Goal: Find specific page/section: Find specific page/section

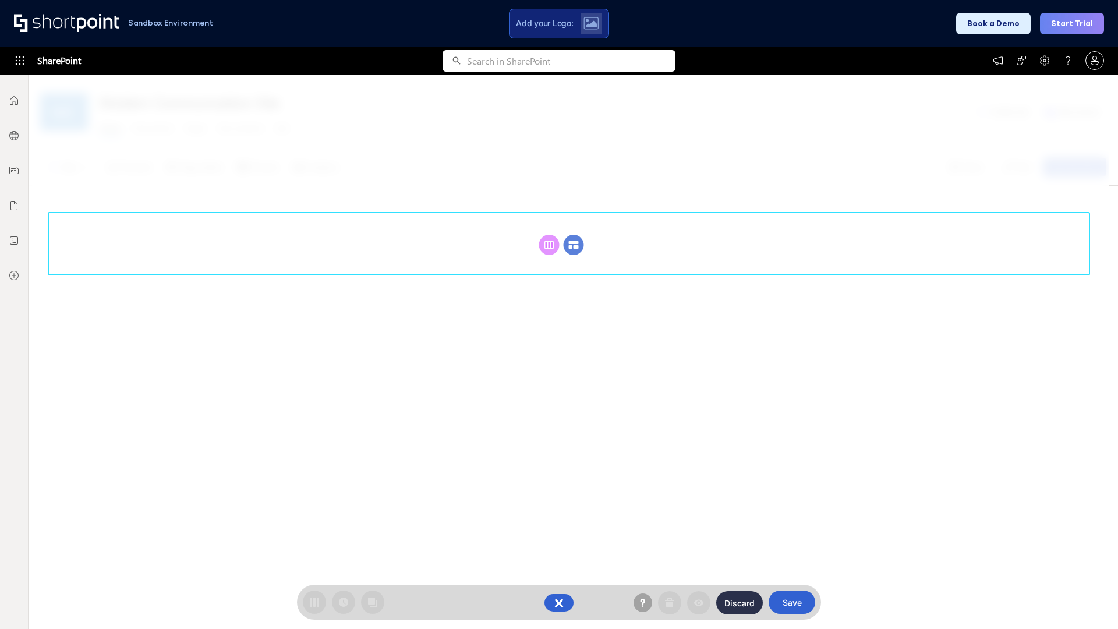
click at [574, 245] on circle at bounding box center [574, 245] width 20 height 20
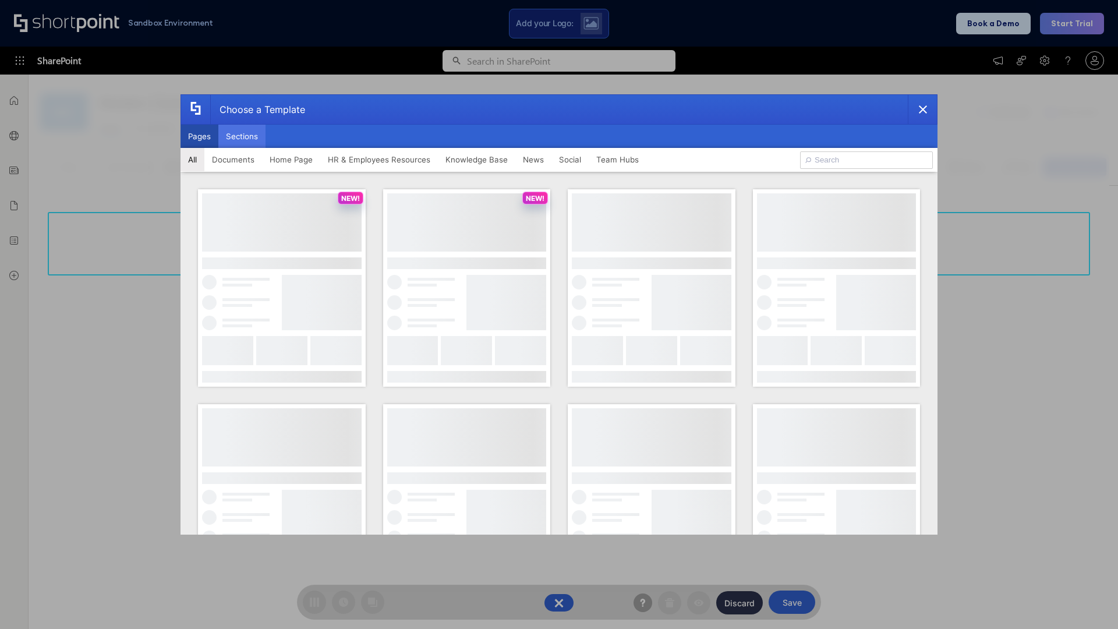
click at [242, 136] on button "Sections" at bounding box center [241, 136] width 47 height 23
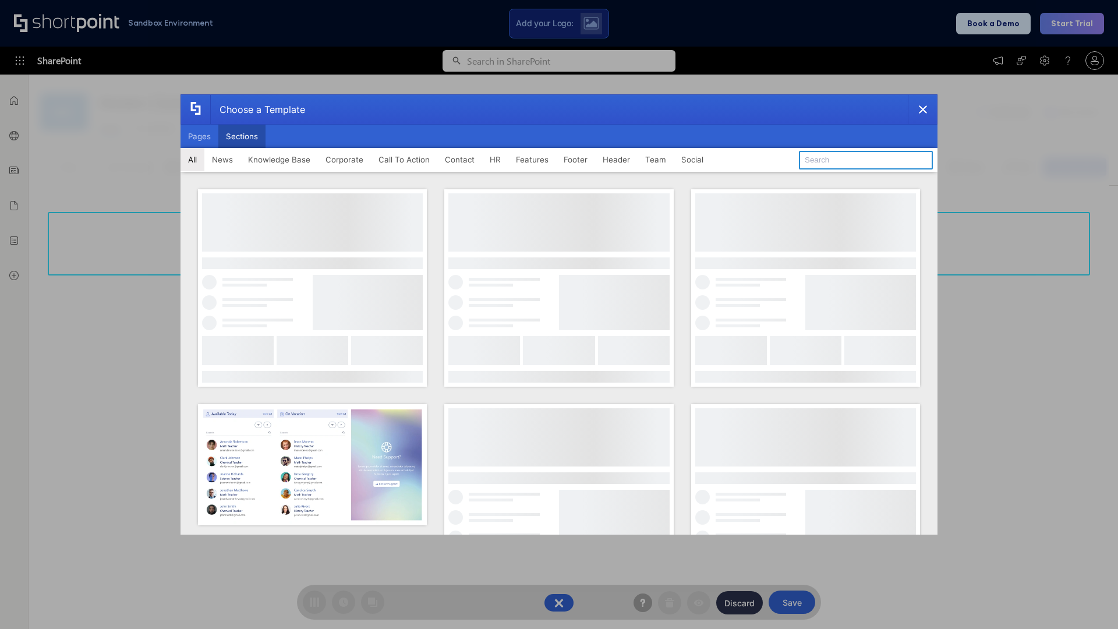
type input "Healthcare Header"
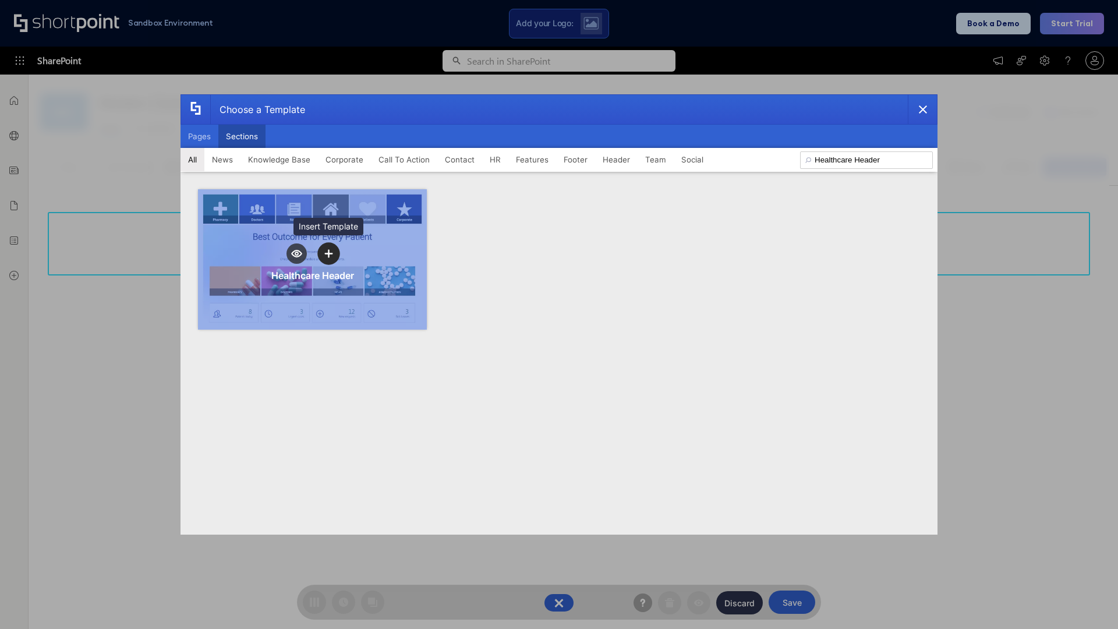
click at [329, 253] on icon "template selector" at bounding box center [328, 254] width 8 height 8
